Goal: Ask a question

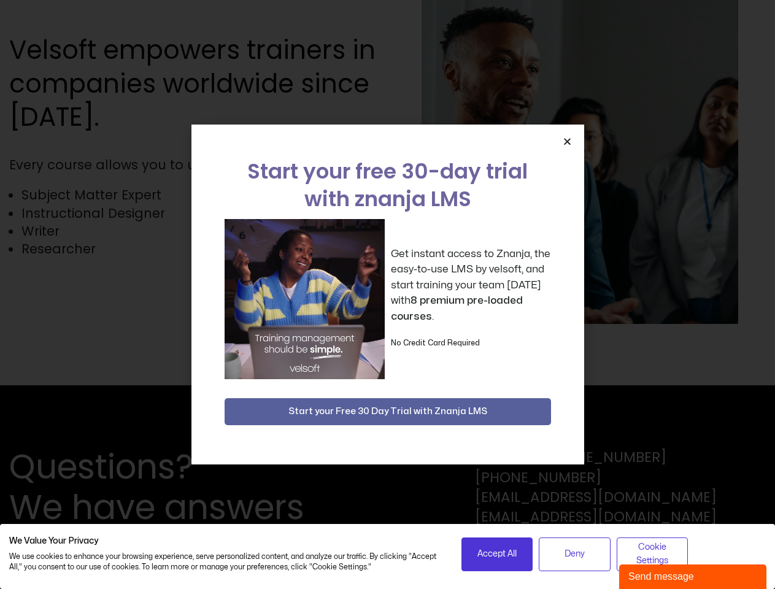
click at [387, 295] on div "Get instant access to Znanja, the easy-to-use LMS by velsoft, and start trainin…" at bounding box center [388, 299] width 326 height 160
click at [567, 141] on icon "Close" at bounding box center [567, 141] width 9 height 9
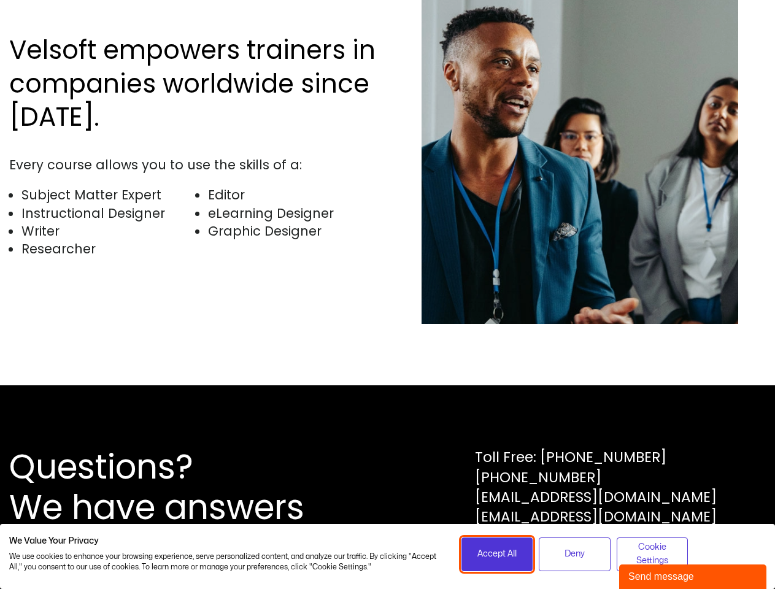
click at [497, 554] on span "Accept All" at bounding box center [496, 554] width 39 height 14
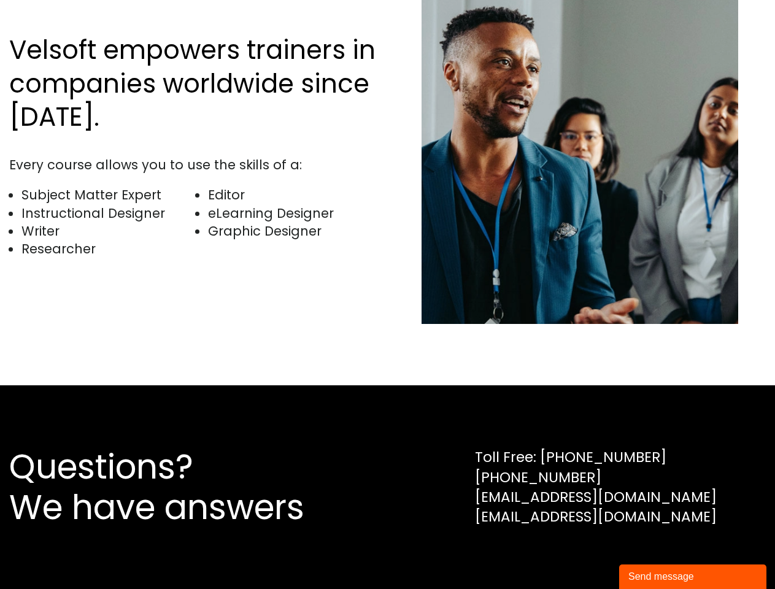
click at [574, 554] on div "Questions? We have answers Toll Free: [PHONE_NUMBER] [PHONE_NUMBER] [EMAIL_ADDR…" at bounding box center [387, 487] width 775 height 204
click at [652, 554] on div "Questions? We have answers Toll Free: [PHONE_NUMBER] [PHONE_NUMBER] [EMAIL_ADDR…" at bounding box center [387, 487] width 775 height 204
click at [693, 577] on div "Send message" at bounding box center [692, 576] width 129 height 15
